Goal: Task Accomplishment & Management: Complete application form

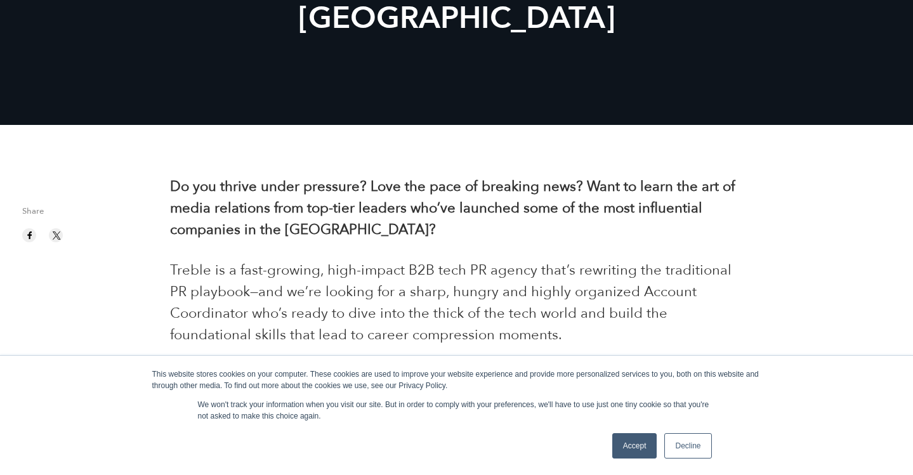
scroll to position [308, 0]
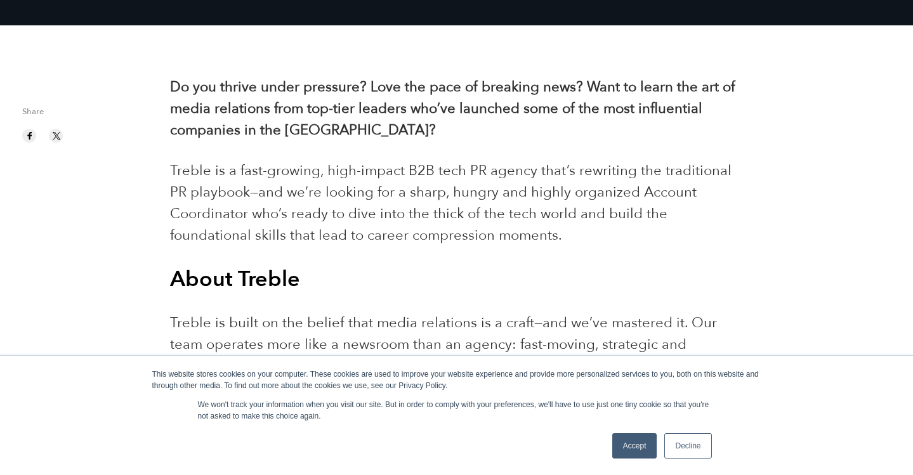
click at [634, 454] on link "Accept" at bounding box center [635, 446] width 45 height 25
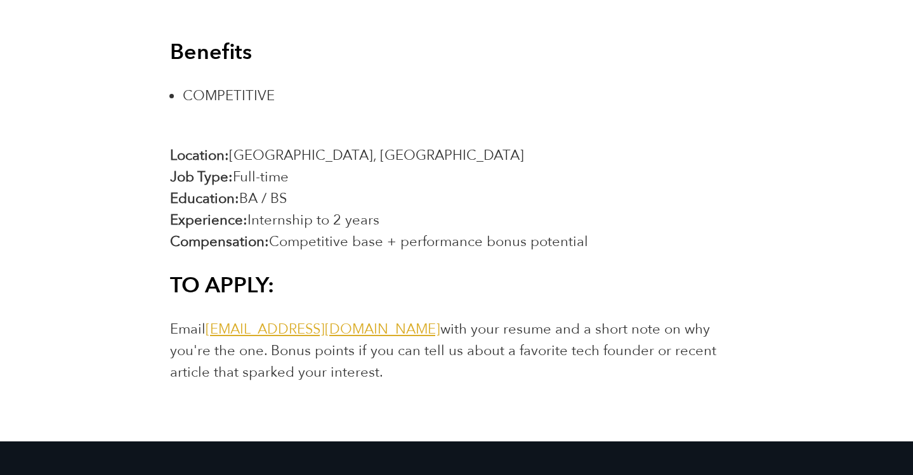
scroll to position [2216, 0]
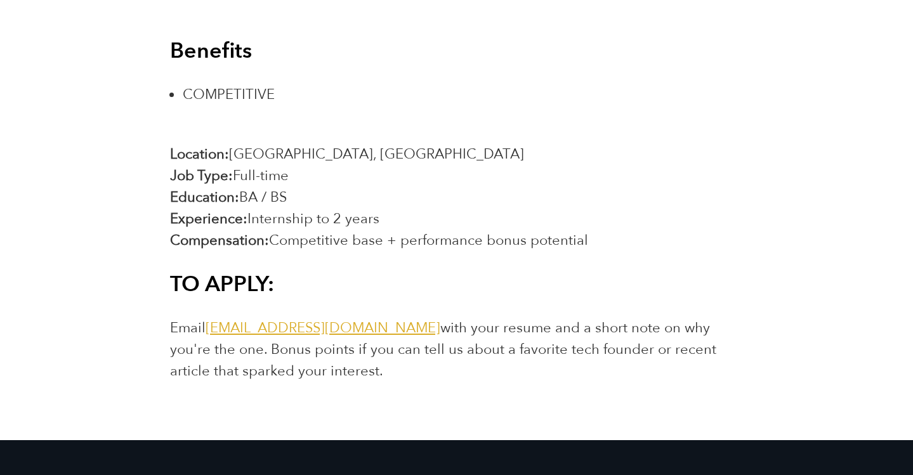
drag, startPoint x: 478, startPoint y: 253, endPoint x: 463, endPoint y: 255, distance: 15.4
drag, startPoint x: 340, startPoint y: 373, endPoint x: 367, endPoint y: 361, distance: 29.3
click at [367, 361] on p "Email [EMAIL_ADDRESS][DOMAIN_NAME] with your resume and a short note on why you…" at bounding box center [456, 349] width 573 height 65
drag, startPoint x: 347, startPoint y: 369, endPoint x: 234, endPoint y: 348, distance: 114.9
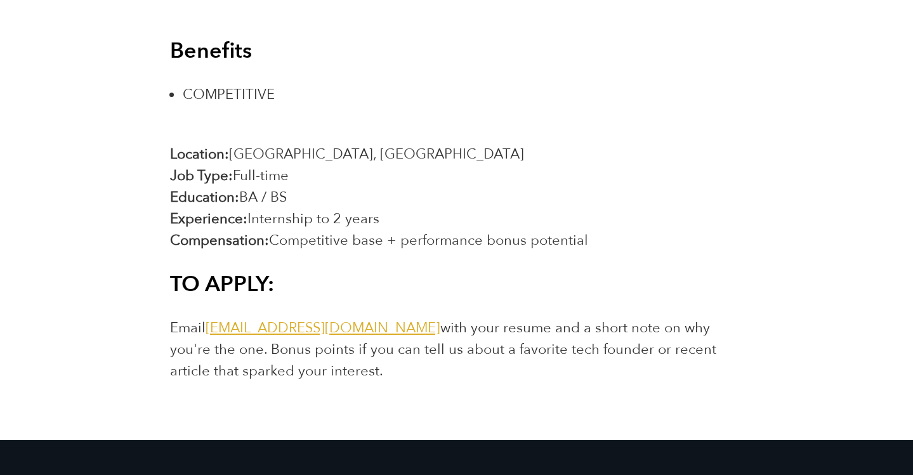
click at [234, 348] on p "Email [EMAIL_ADDRESS][DOMAIN_NAME] with your resume and a short note on why you…" at bounding box center [456, 349] width 573 height 65
click at [234, 348] on span "Email [EMAIL_ADDRESS][DOMAIN_NAME] with your resume and a short note on why you…" at bounding box center [443, 350] width 547 height 62
drag, startPoint x: 206, startPoint y: 329, endPoint x: 374, endPoint y: 331, distance: 168.2
click at [374, 331] on span "Email [EMAIL_ADDRESS][DOMAIN_NAME] with your resume and a short note on why you…" at bounding box center [443, 350] width 547 height 62
copy span "[EMAIL_ADDRESS][DOMAIN_NAME]"
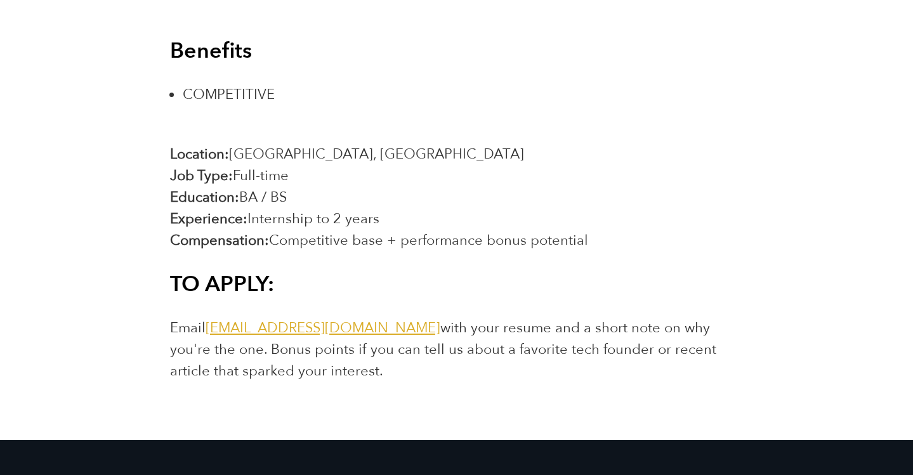
drag, startPoint x: 208, startPoint y: 330, endPoint x: 378, endPoint y: 328, distance: 170.8
click at [378, 328] on span "Email [EMAIL_ADDRESS][DOMAIN_NAME] with your resume and a short note on why you…" at bounding box center [443, 350] width 547 height 62
copy link "[EMAIL_ADDRESS][DOMAIN_NAME]"
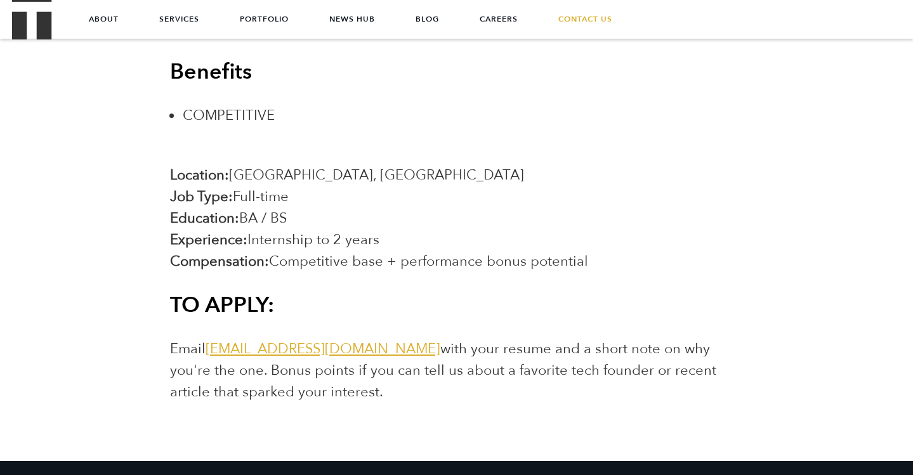
click at [346, 309] on h3 "TO APPLY:" at bounding box center [456, 305] width 573 height 28
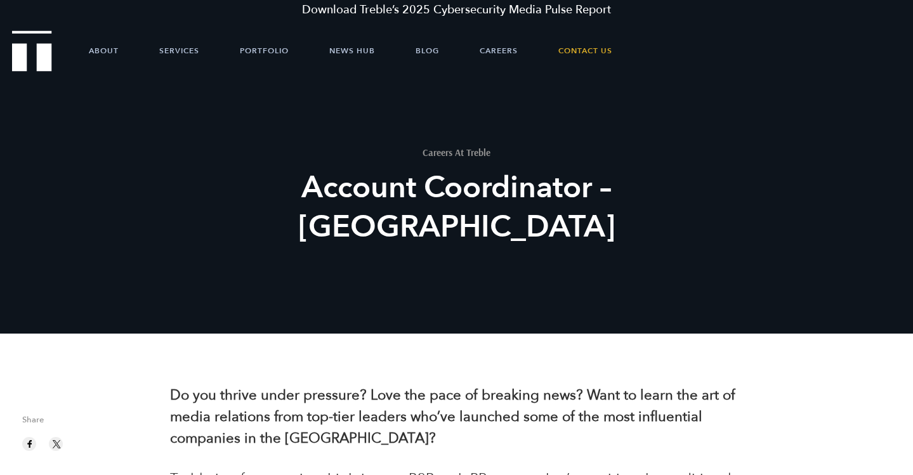
scroll to position [0, 0]
click at [603, 51] on link "Contact Us" at bounding box center [586, 51] width 54 height 38
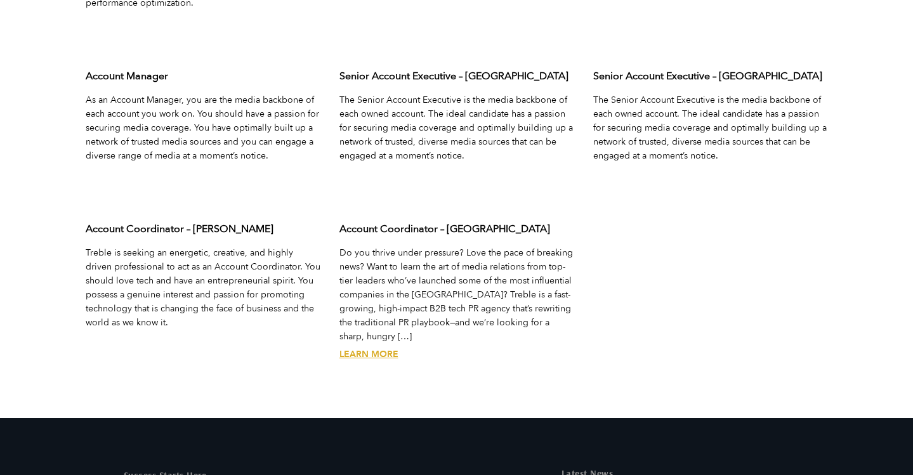
scroll to position [4249, 0]
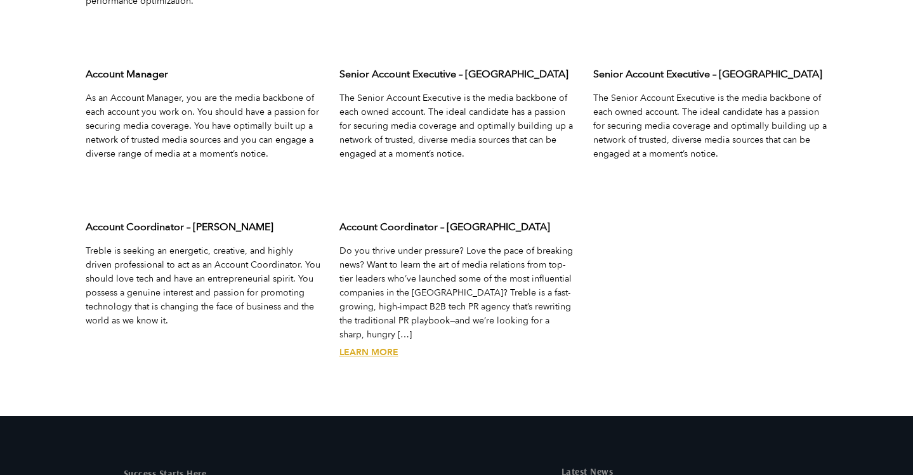
click at [388, 283] on p "Do you thrive under pressure? Love the pace of breaking news? Want to learn the…" at bounding box center [457, 293] width 235 height 98
click at [371, 347] on link "Learn More" at bounding box center [369, 353] width 59 height 12
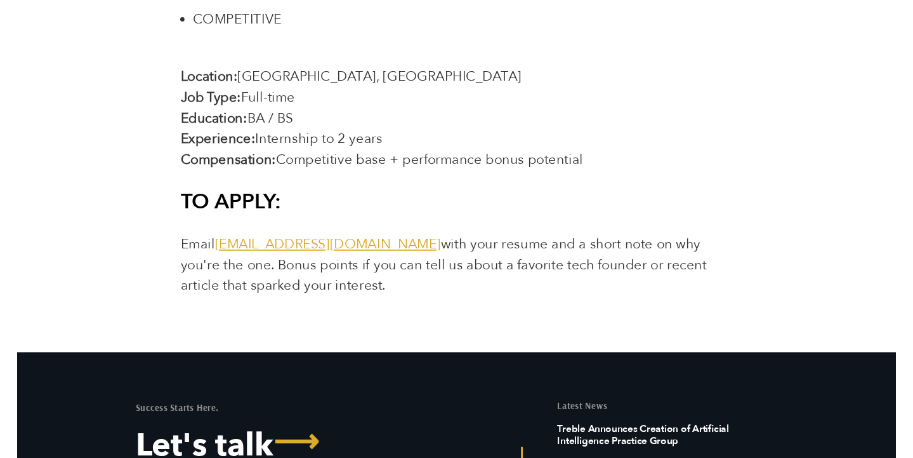
scroll to position [2348, 0]
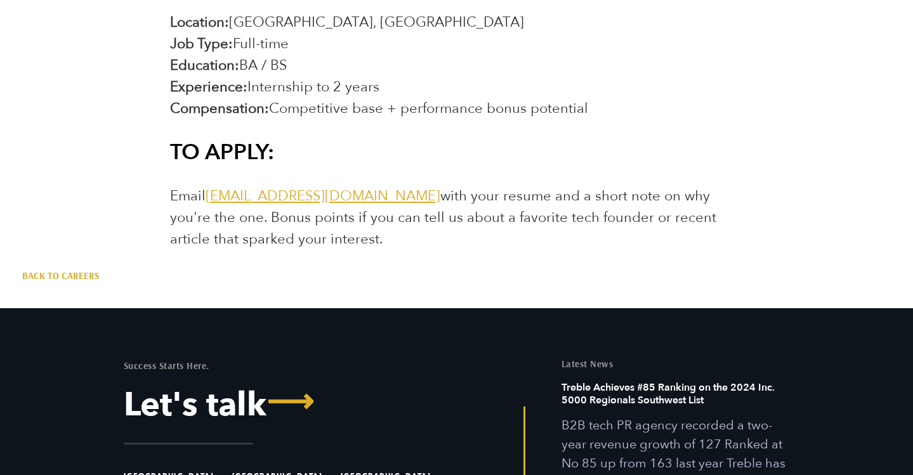
drag, startPoint x: 168, startPoint y: 195, endPoint x: 338, endPoint y: 255, distance: 181.1
copy span "Email [EMAIL_ADDRESS][DOMAIN_NAME] with your resume and a short note on why you…"
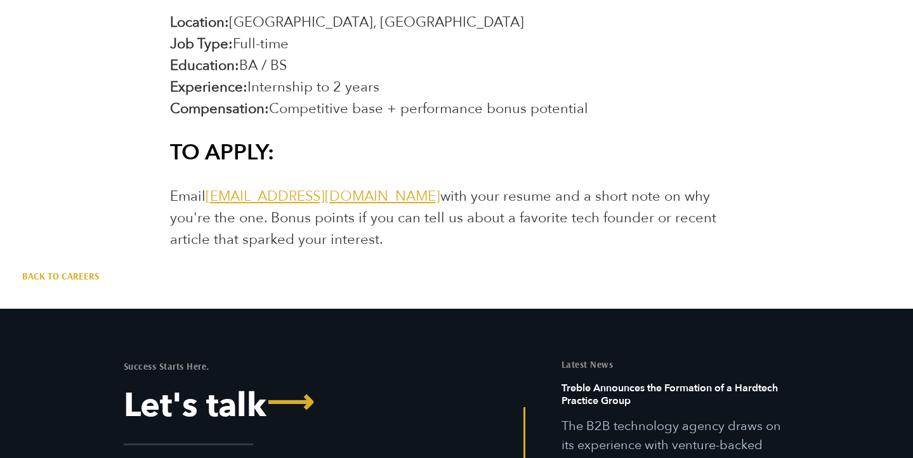
click at [418, 237] on p "Email [EMAIL_ADDRESS][DOMAIN_NAME] with your resume and a short note on why you…" at bounding box center [456, 217] width 573 height 65
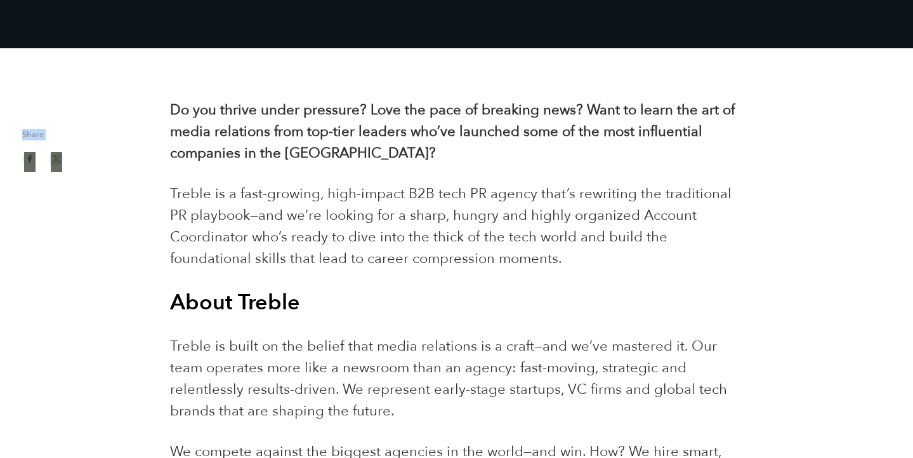
scroll to position [310, 0]
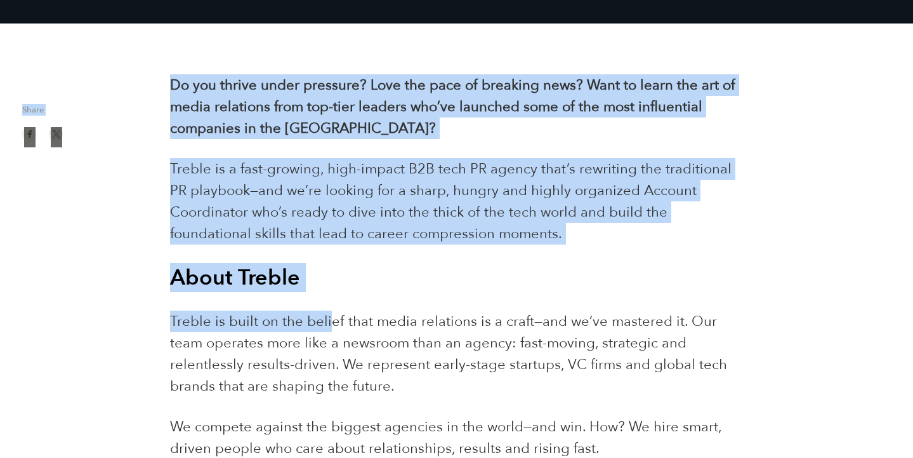
drag, startPoint x: 152, startPoint y: 171, endPoint x: 327, endPoint y: 311, distance: 224.0
click at [327, 311] on p "Treble is built on the belief that media relations is a craft—and we’ve mastere…" at bounding box center [456, 353] width 573 height 86
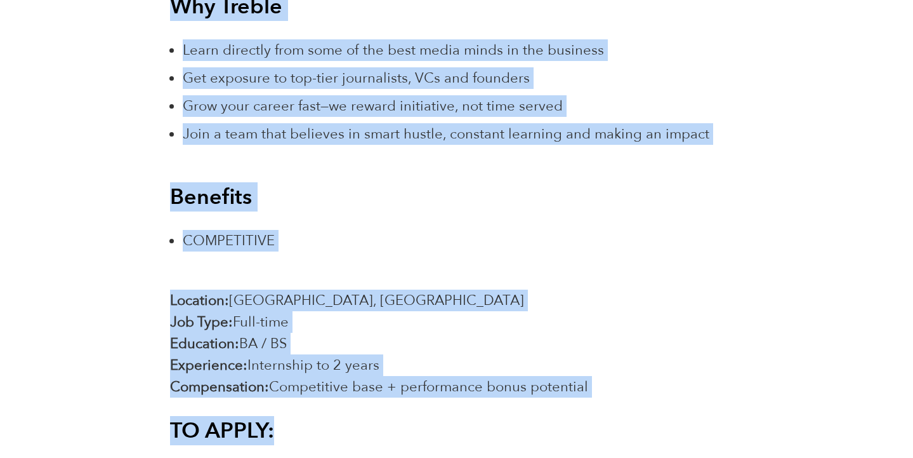
scroll to position [2127, 0]
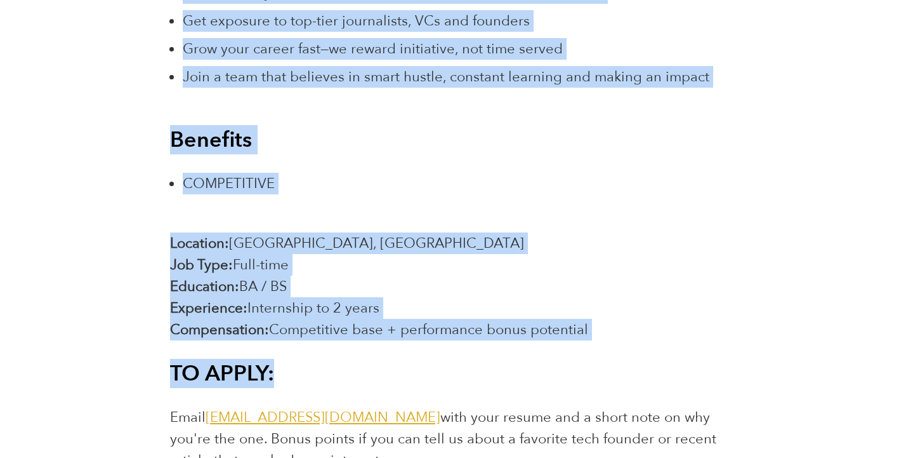
drag, startPoint x: 170, startPoint y: 83, endPoint x: 603, endPoint y: 331, distance: 499.0
copy div "Do you thrive under pressure? Love the pace of breaking news? Want to learn the…"
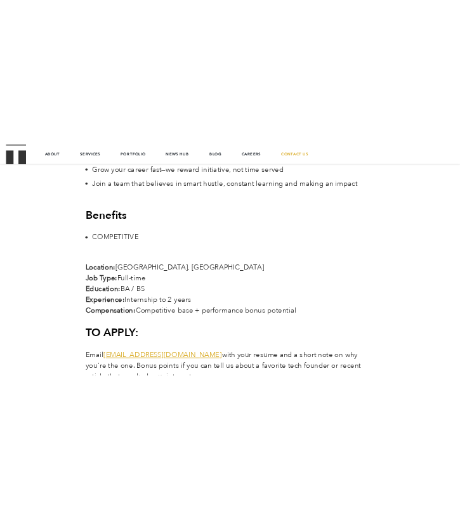
scroll to position [1994, 0]
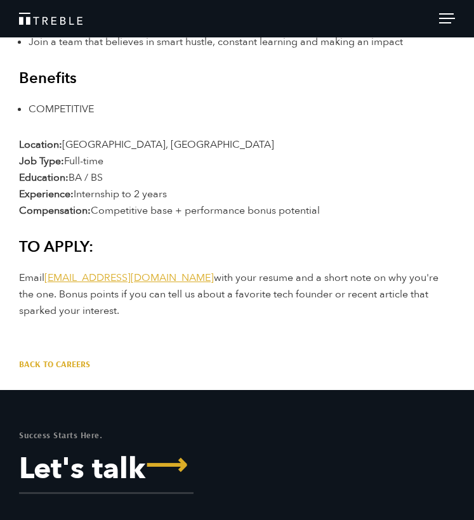
scroll to position [1584, 0]
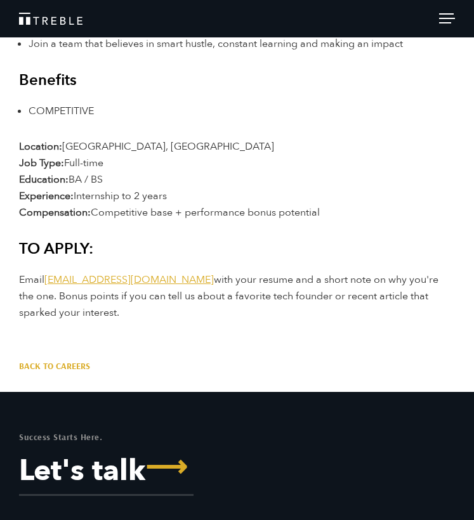
drag, startPoint x: 95, startPoint y: 318, endPoint x: 119, endPoint y: 320, distance: 24.2
click at [119, 320] on p "Email [EMAIL_ADDRESS][DOMAIN_NAME] with your resume and a short note on why you…" at bounding box center [237, 297] width 436 height 50
